Goal: Navigation & Orientation: Find specific page/section

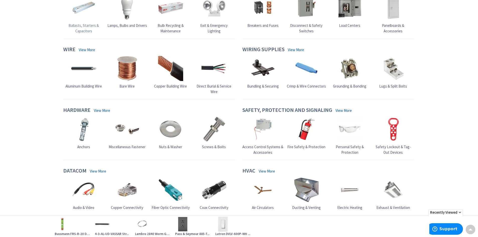
scroll to position [377, 0]
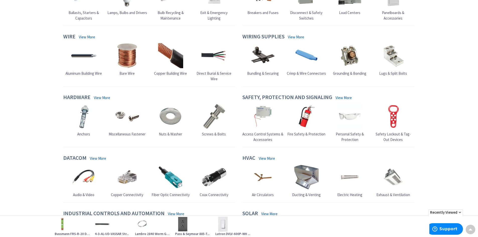
click at [263, 159] on link "View More" at bounding box center [267, 158] width 16 height 5
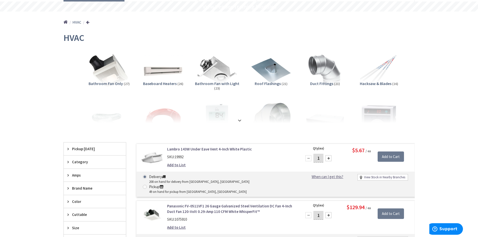
scroll to position [50, 0]
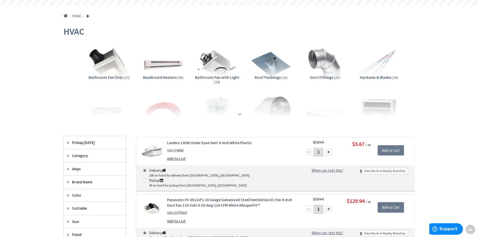
click at [240, 114] on strong at bounding box center [240, 115] width 6 height 6
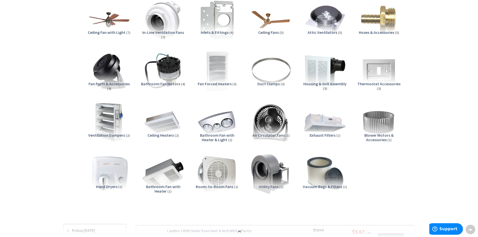
scroll to position [251, 0]
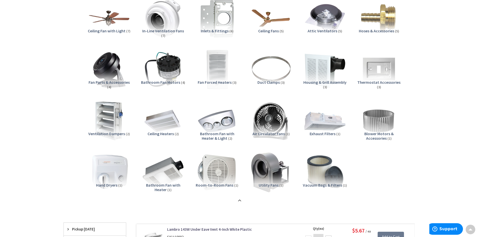
click at [216, 134] on span "Bathroom Fan with Heater & Light" at bounding box center [217, 136] width 34 height 10
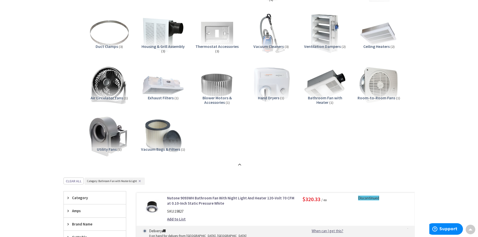
scroll to position [339, 0]
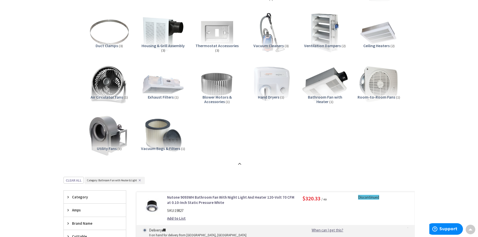
click at [327, 92] on img at bounding box center [324, 84] width 45 height 45
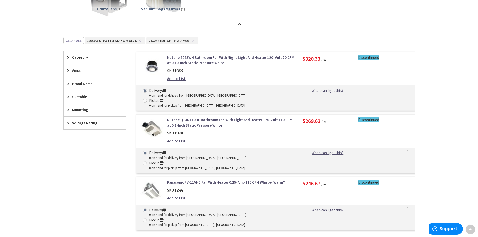
scroll to position [416, 0]
